Goal: Information Seeking & Learning: Learn about a topic

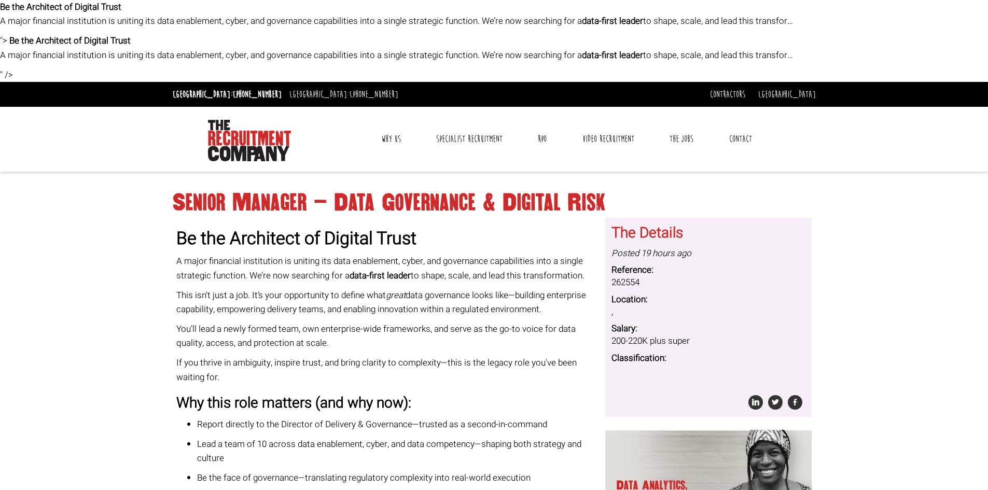
drag, startPoint x: 286, startPoint y: 365, endPoint x: 160, endPoint y: 193, distance: 212.5
copy div "Loremi Dolorsi – Amet Consectetu & Adipisc Elit Se doe Temporinc ut Laboree Dol…"
drag, startPoint x: 189, startPoint y: 110, endPoint x: 269, endPoint y: 156, distance: 92.0
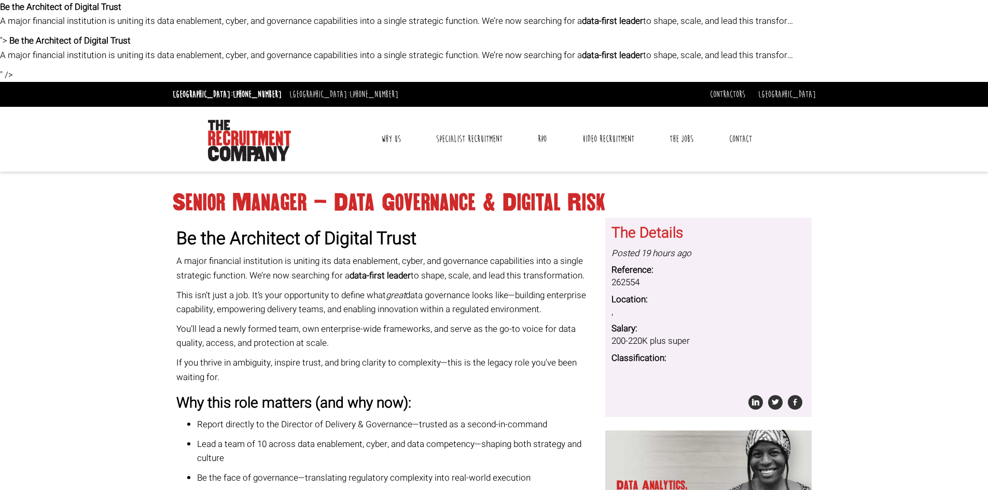
click at [270, 156] on div "Toggle navigation Why Us Reviews Awards Why contract through us? News & Blog Sp…" at bounding box center [494, 139] width 651 height 65
drag, startPoint x: 260, startPoint y: 147, endPoint x: 239, endPoint y: 148, distance: 20.8
drag, startPoint x: 239, startPoint y: 148, endPoint x: 77, endPoint y: 245, distance: 188.4
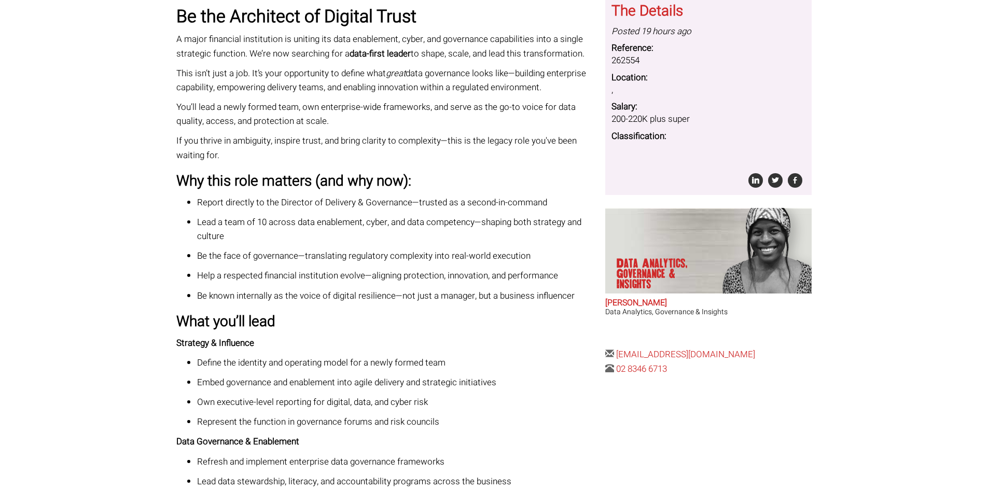
scroll to position [207, 0]
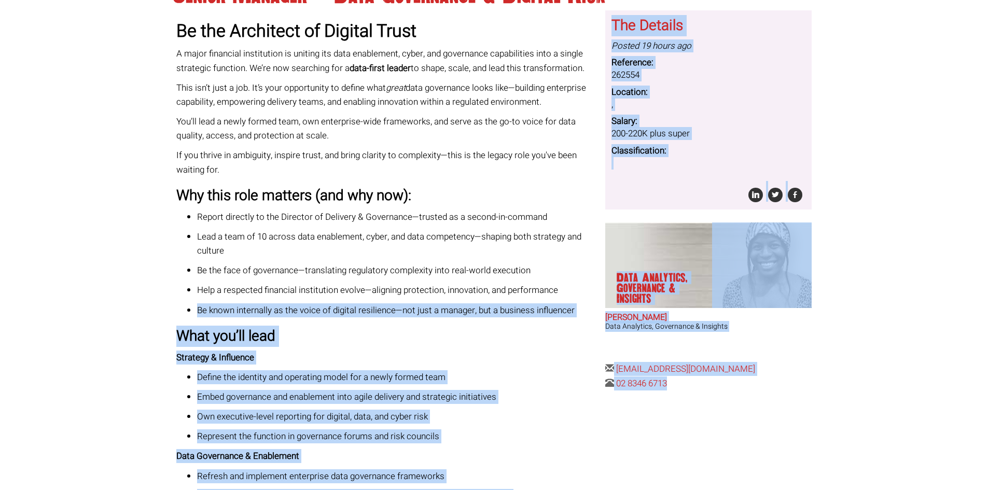
drag, startPoint x: 600, startPoint y: 315, endPoint x: 696, endPoint y: 387, distance: 120.3
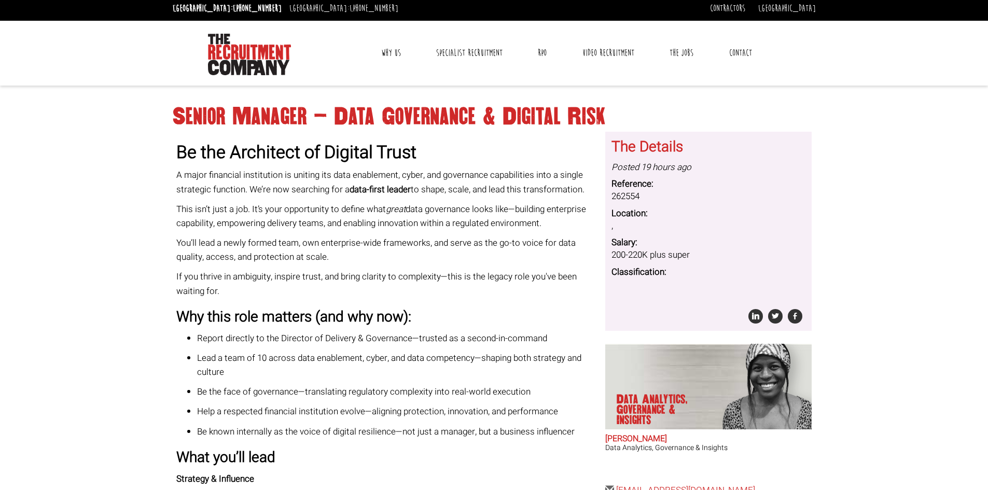
scroll to position [104, 0]
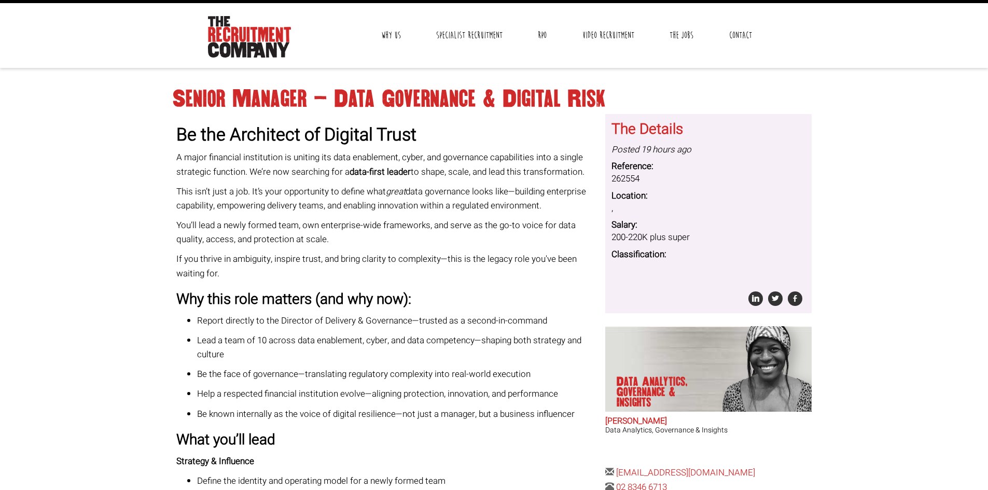
drag, startPoint x: 612, startPoint y: 121, endPoint x: 688, endPoint y: 241, distance: 141.7
click at [688, 241] on div "The Details Posted 19 hours ago Reference: 262554 Location: , Salary: 200-220K …" at bounding box center [708, 214] width 194 height 200
drag, startPoint x: 635, startPoint y: 126, endPoint x: 931, endPoint y: 269, distance: 328.4
drag, startPoint x: 695, startPoint y: 240, endPoint x: 608, endPoint y: 229, distance: 87.8
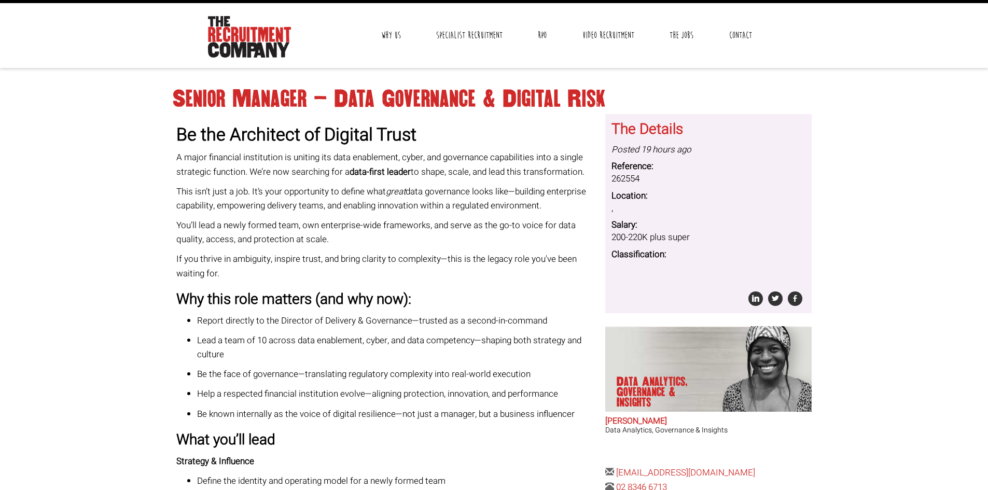
click at [608, 229] on div "The Details Posted 19 hours ago Reference: 262554 Location: , Salary: 200-220K …" at bounding box center [708, 214] width 206 height 200
copy dl "Salary: 200-220K plus super"
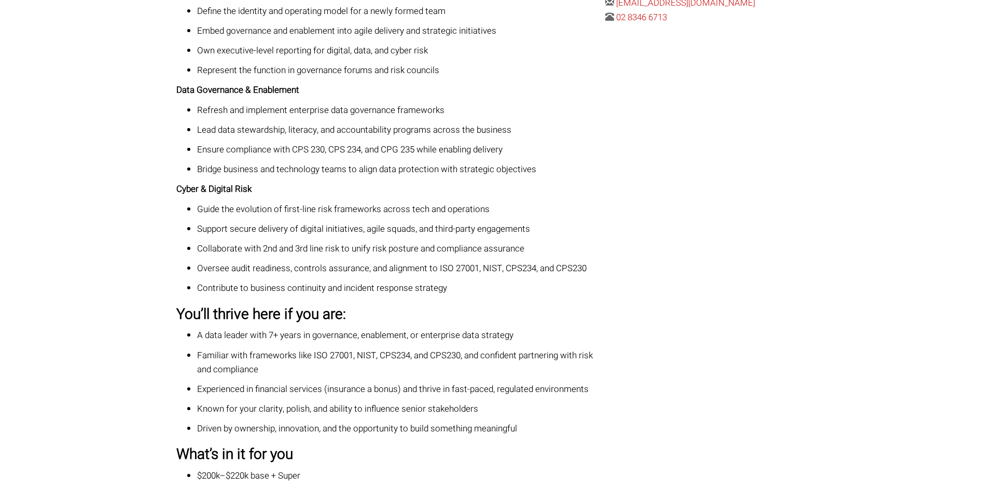
scroll to position [314, 0]
